Goal: Task Accomplishment & Management: Use online tool/utility

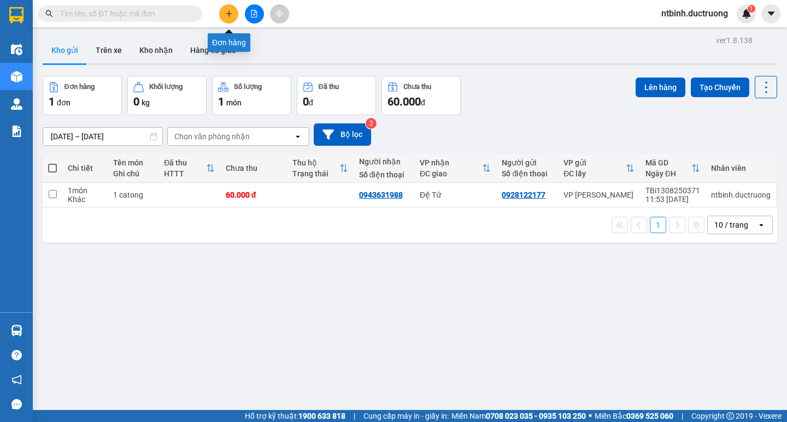
click at [227, 12] on icon "plus" at bounding box center [229, 14] width 8 height 8
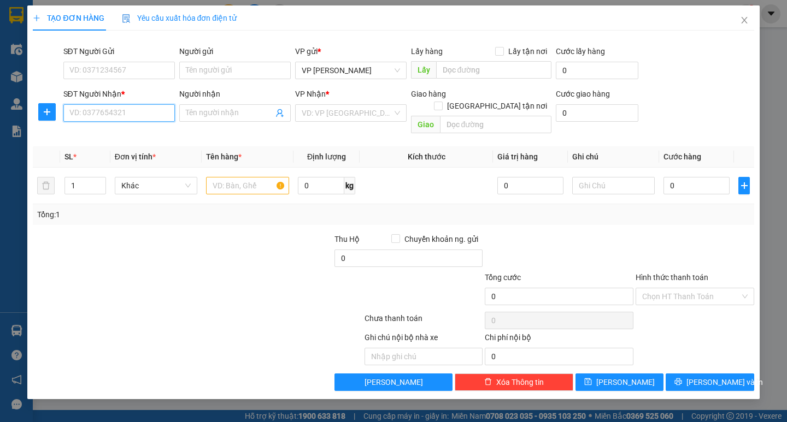
click at [128, 116] on input "SĐT Người Nhận *" at bounding box center [118, 112] width 111 height 17
click at [85, 114] on input "0989506656" at bounding box center [118, 112] width 111 height 17
click at [97, 118] on input "0989506656" at bounding box center [118, 112] width 111 height 17
type input "0989506656"
click at [307, 112] on input "search" at bounding box center [347, 113] width 91 height 16
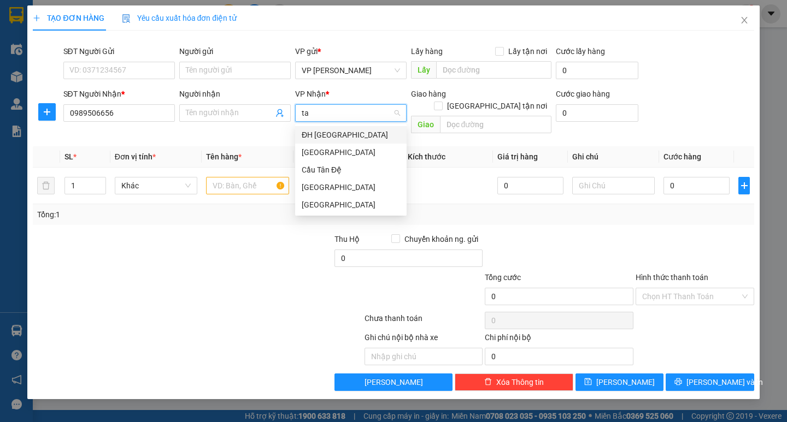
type input "tan"
click at [321, 130] on div "ĐH [GEOGRAPHIC_DATA]" at bounding box center [351, 135] width 98 height 12
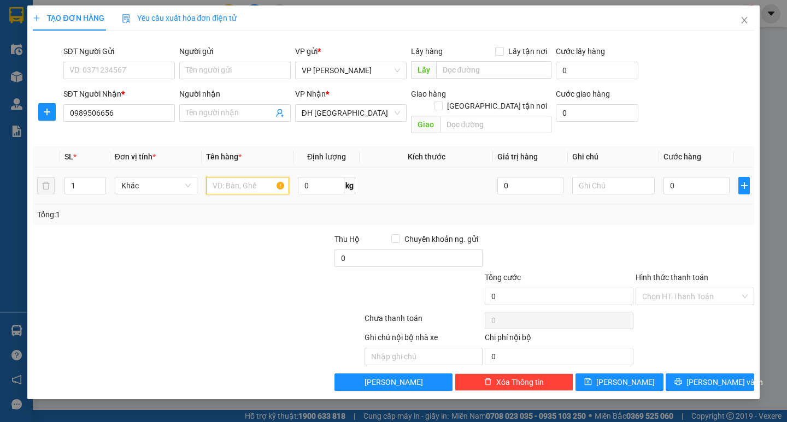
click at [263, 177] on input "text" at bounding box center [247, 185] width 83 height 17
type input "1 biển số"
click at [686, 177] on input "0" at bounding box center [697, 185] width 66 height 17
click at [671, 178] on input "0" at bounding box center [697, 185] width 66 height 17
type input "40"
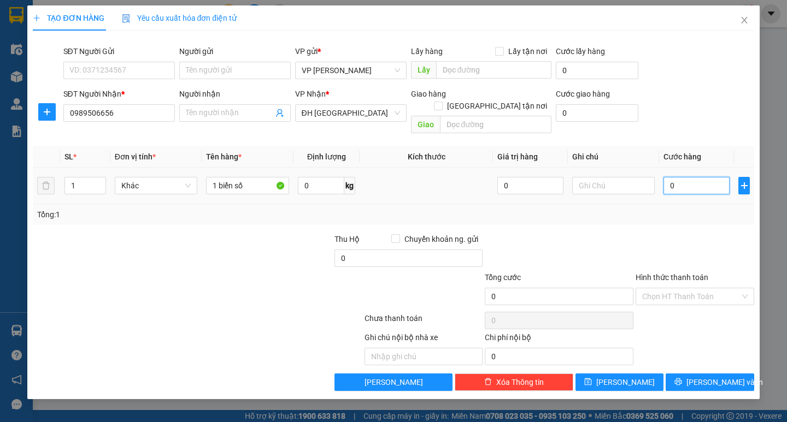
type input "40"
type input "40.000"
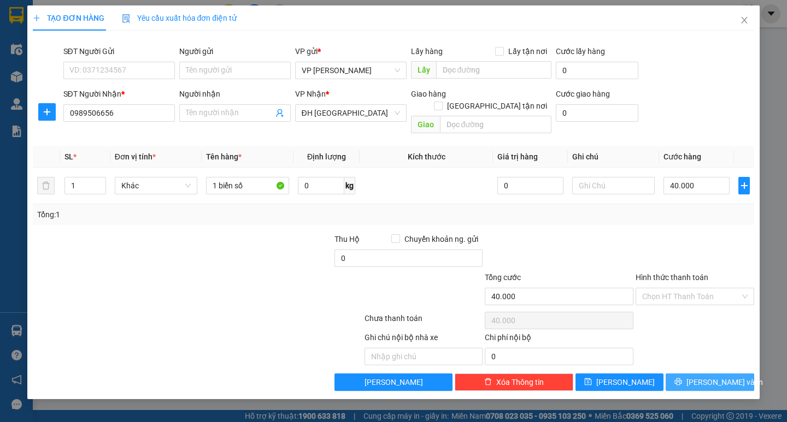
click at [708, 374] on button "[PERSON_NAME] và In" at bounding box center [710, 382] width 88 height 17
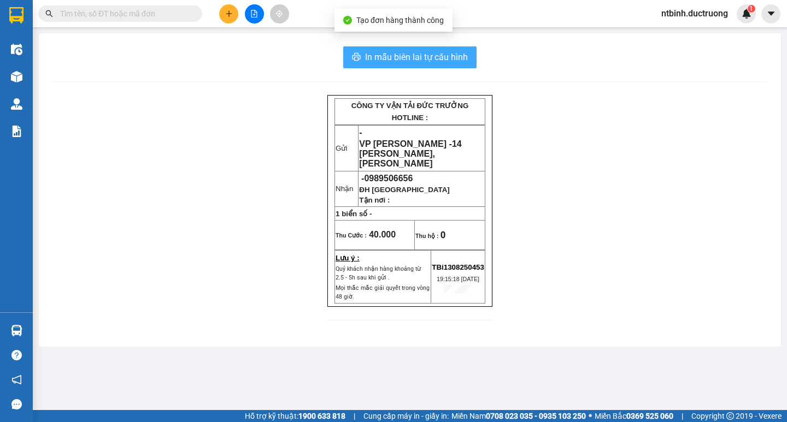
click at [404, 67] on button "In mẫu biên lai tự cấu hình" at bounding box center [409, 57] width 133 height 22
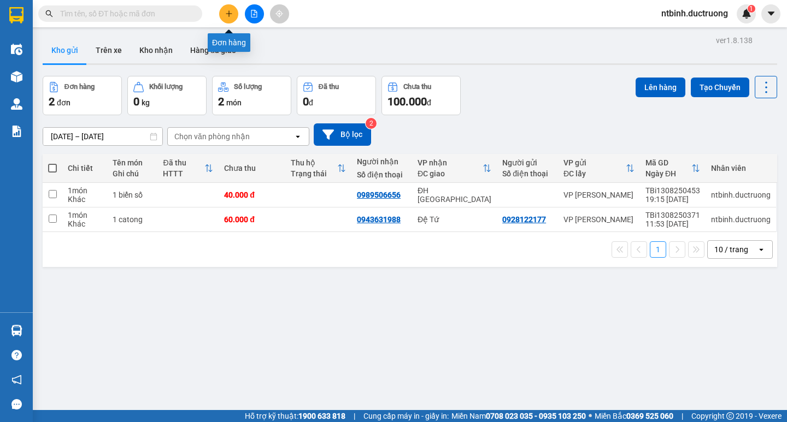
click at [231, 17] on icon "plus" at bounding box center [229, 14] width 8 height 8
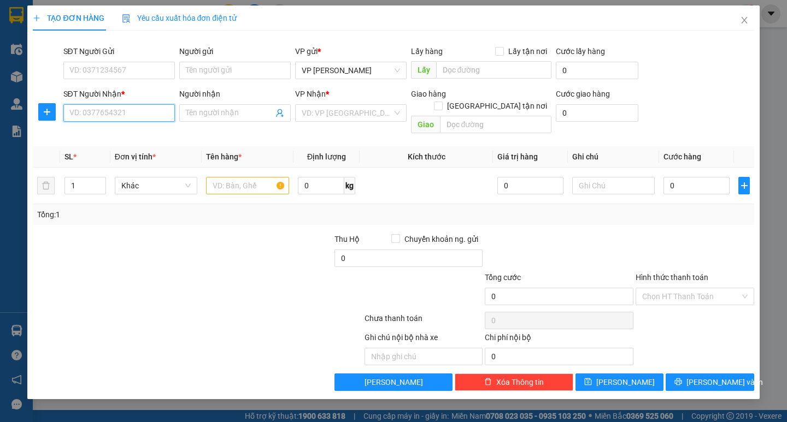
click at [96, 115] on input "SĐT Người Nhận *" at bounding box center [118, 112] width 111 height 17
click at [129, 129] on div "0335730284" at bounding box center [119, 135] width 98 height 12
type input "0335730284"
click at [237, 180] on input "text" at bounding box center [247, 185] width 83 height 17
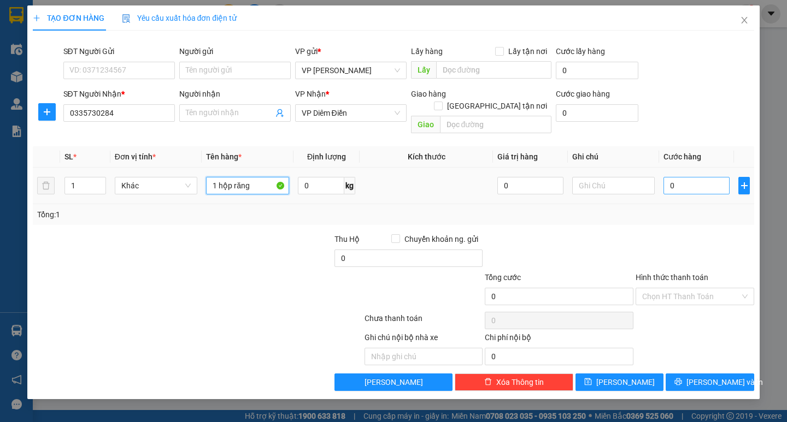
type input "1 hộp răng"
click at [668, 177] on input "0" at bounding box center [697, 185] width 66 height 17
click at [666, 180] on input "0" at bounding box center [697, 185] width 66 height 17
type input "30"
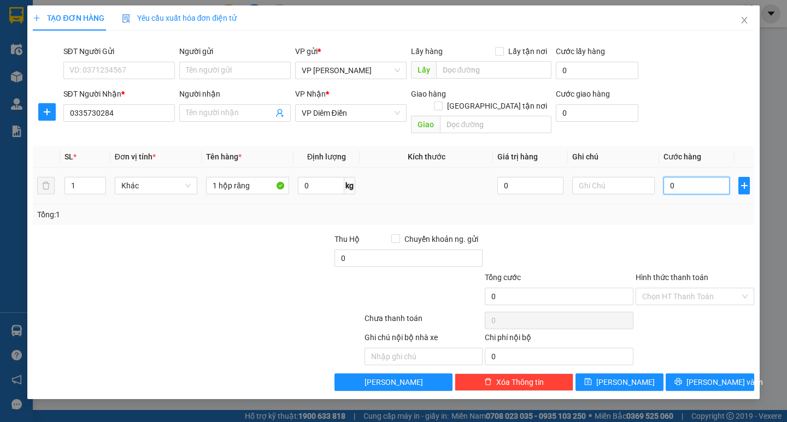
type input "30"
click at [713, 377] on span "[PERSON_NAME] và In" at bounding box center [724, 383] width 77 height 12
type input "30.000"
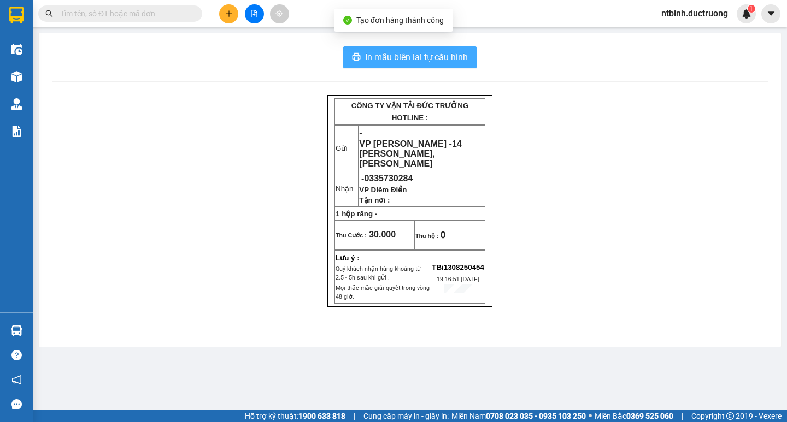
click at [417, 55] on span "In mẫu biên lai tự cấu hình" at bounding box center [416, 57] width 103 height 14
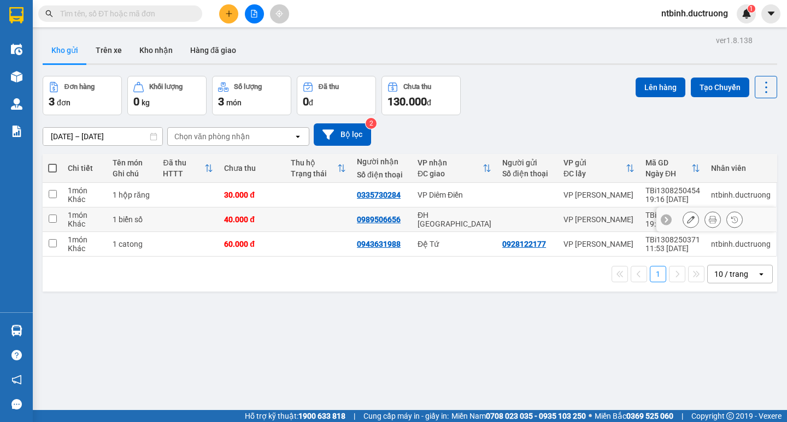
click at [300, 198] on td at bounding box center [318, 195] width 66 height 25
checkbox input "true"
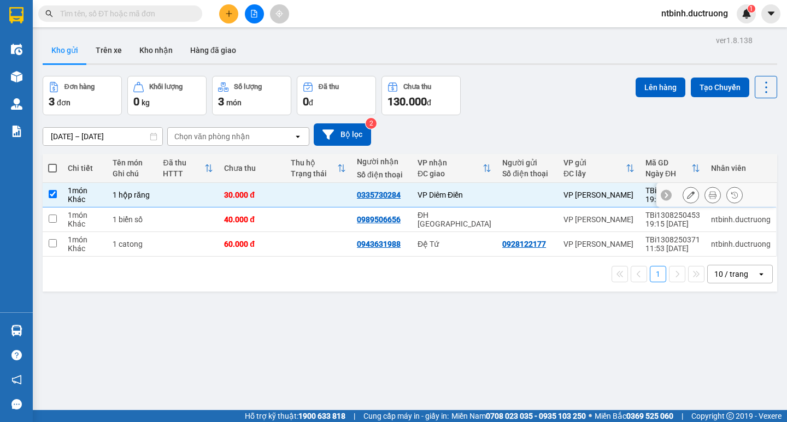
click at [295, 210] on td at bounding box center [318, 220] width 66 height 25
checkbox input "true"
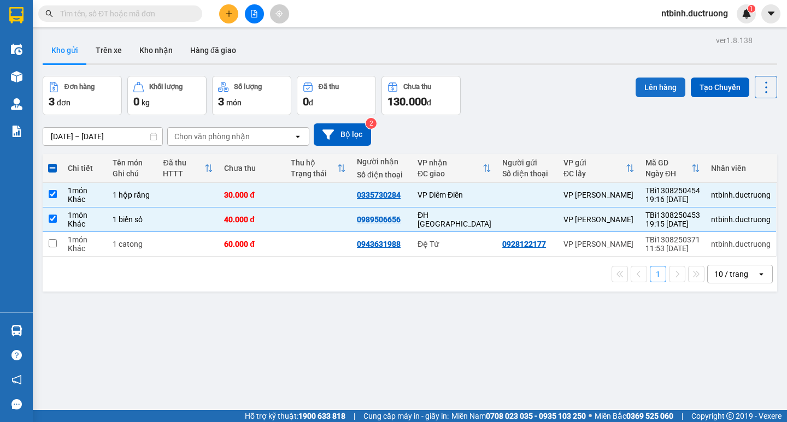
click at [666, 79] on button "Lên hàng" at bounding box center [661, 88] width 50 height 20
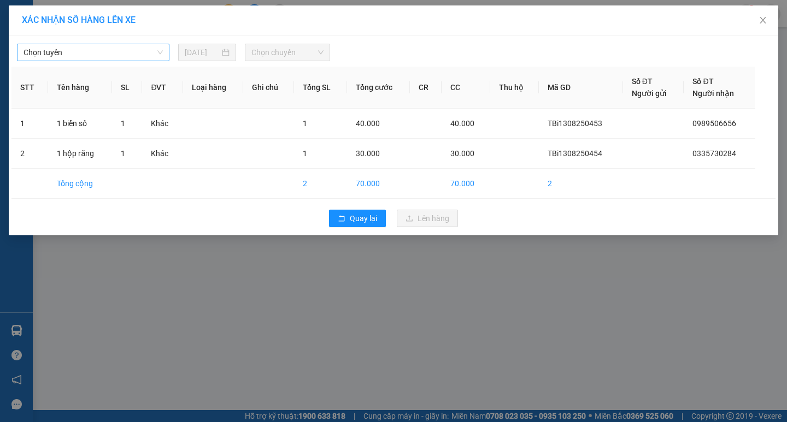
click at [105, 50] on span "Chọn tuyến" at bounding box center [93, 52] width 139 height 16
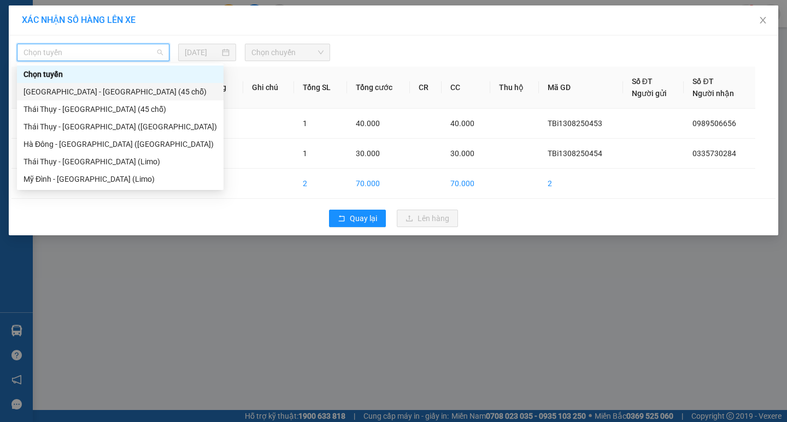
click at [97, 97] on div "[GEOGRAPHIC_DATA] - [GEOGRAPHIC_DATA] (45 chỗ)" at bounding box center [120, 92] width 193 height 12
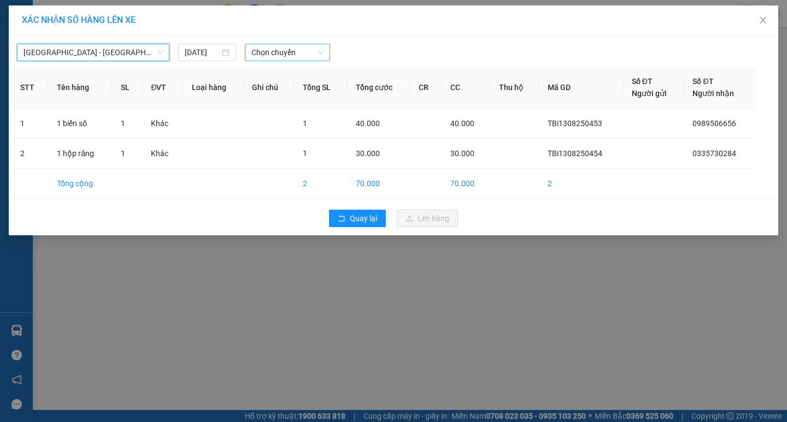
click at [288, 48] on span "Chọn chuyến" at bounding box center [287, 52] width 72 height 16
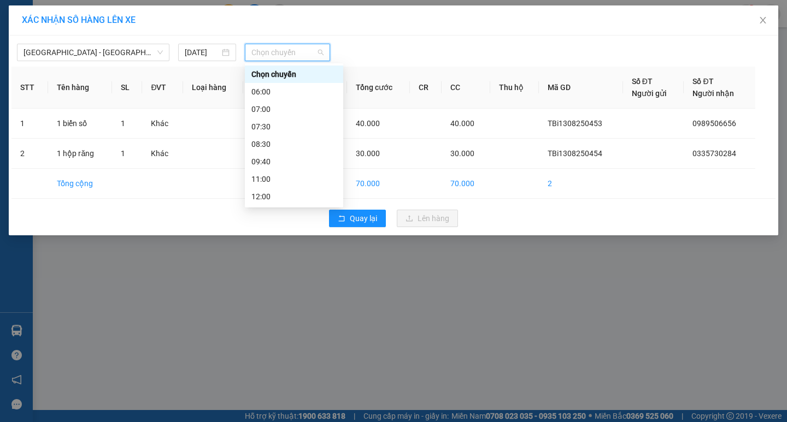
scroll to position [157, 0]
click at [279, 168] on div "18:30" at bounding box center [294, 161] width 98 height 17
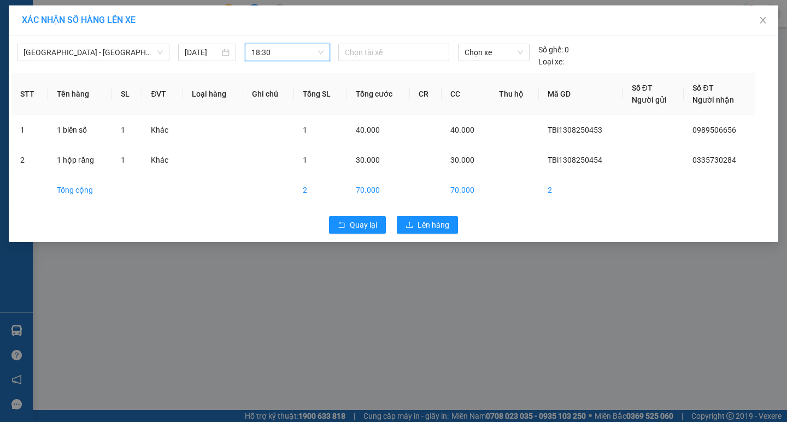
click at [281, 54] on span "18:30" at bounding box center [287, 52] width 72 height 16
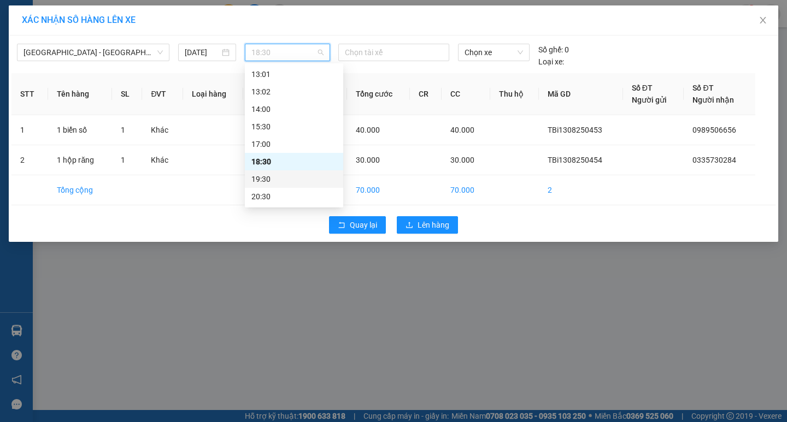
click at [285, 177] on div "19:30" at bounding box center [293, 179] width 85 height 12
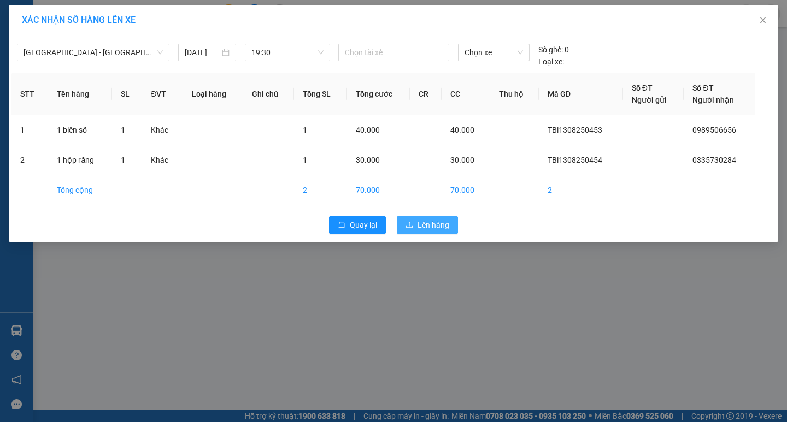
click at [413, 221] on icon "upload" at bounding box center [410, 225] width 8 height 8
